Goal: Information Seeking & Learning: Learn about a topic

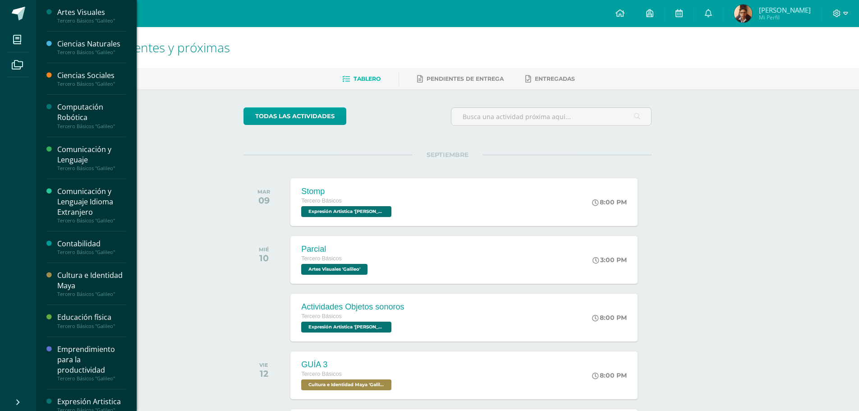
click at [80, 202] on div "Comunicación y Lenguaje Idioma Extranjero" at bounding box center [91, 201] width 69 height 31
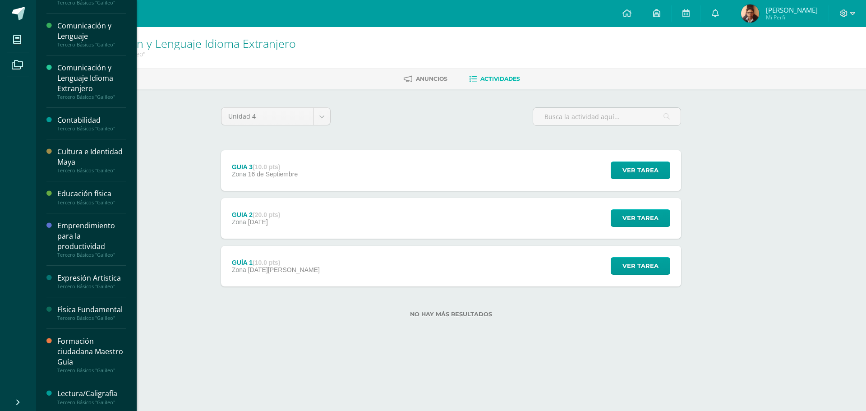
scroll to position [135, 0]
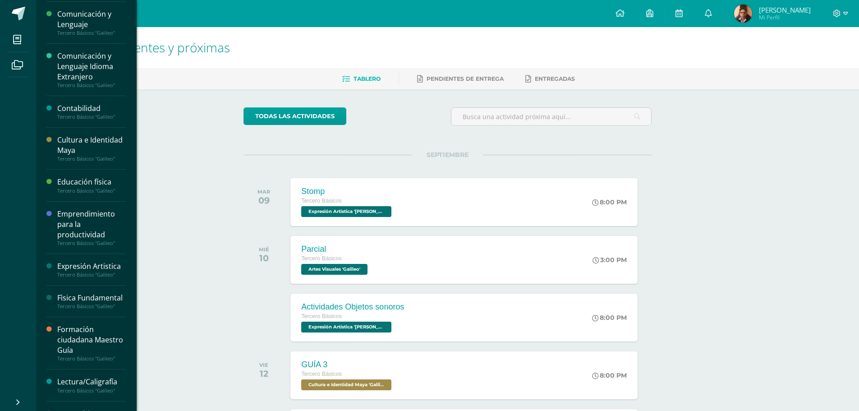
scroll to position [90, 0]
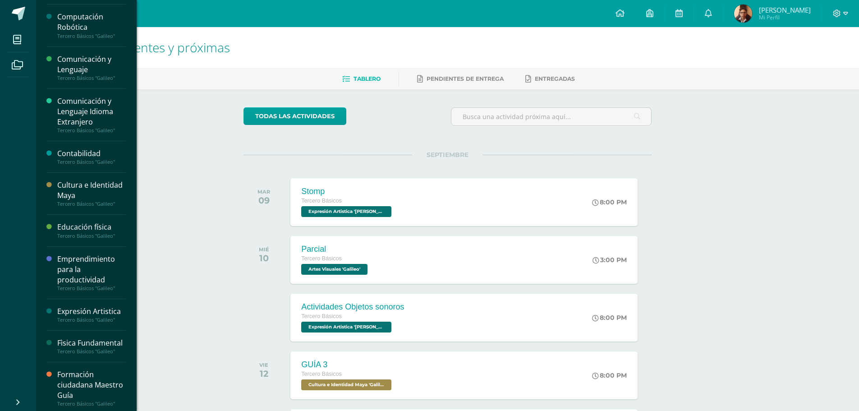
click at [82, 73] on div "Comunicación y Lenguaje" at bounding box center [91, 64] width 69 height 21
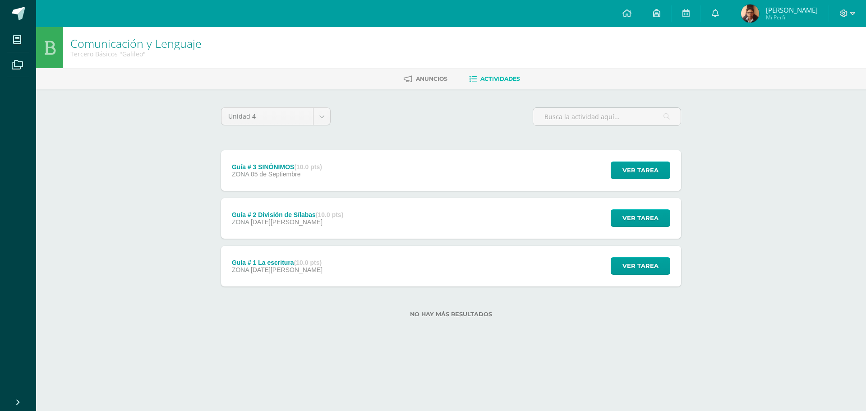
drag, startPoint x: 316, startPoint y: 166, endPoint x: 310, endPoint y: 166, distance: 6.3
click at [315, 166] on strong "(10.0 pts)" at bounding box center [308, 166] width 28 height 7
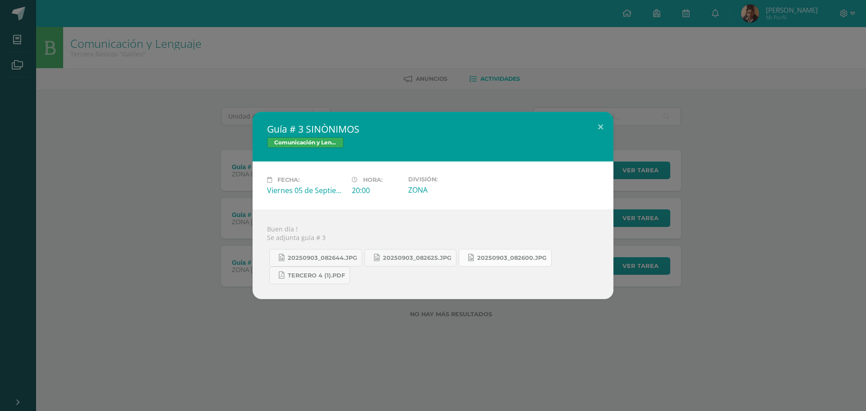
click at [480, 249] on link "20250903_082600.jpg" at bounding box center [505, 258] width 93 height 18
click at [312, 257] on span "20250903_082644.jpg" at bounding box center [322, 257] width 69 height 7
